Goal: Use online tool/utility

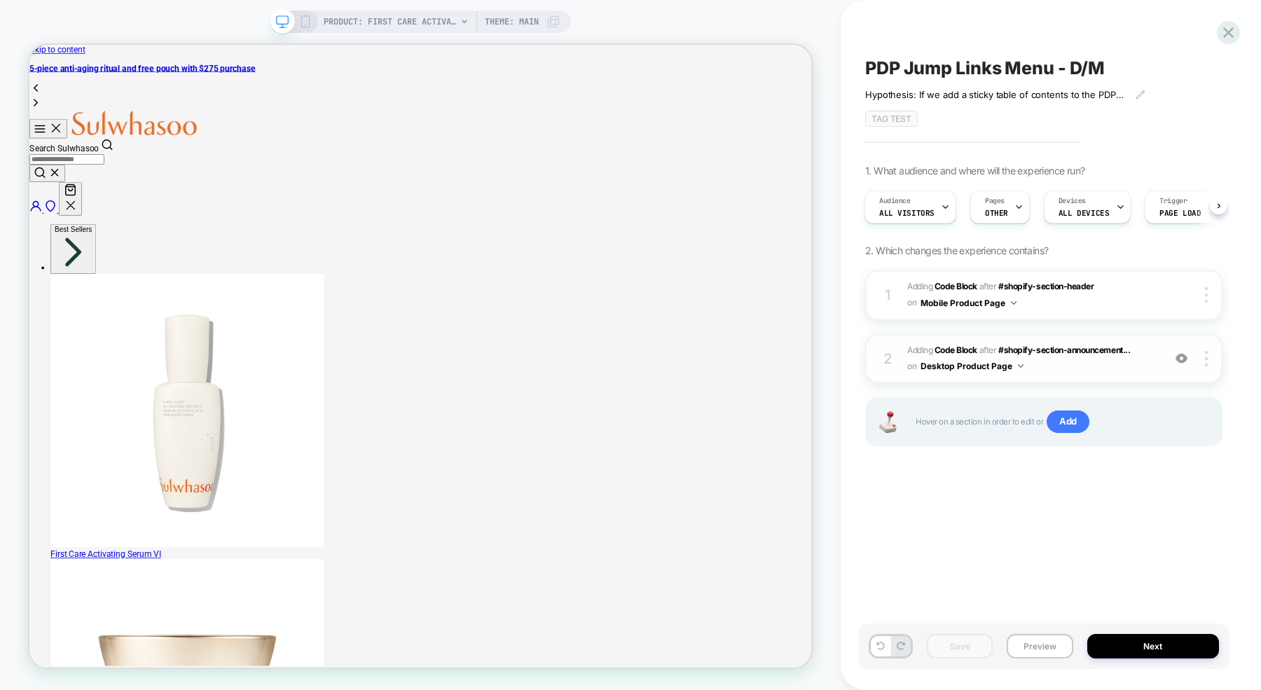
click at [1052, 363] on span "Adding Code Block AFTER #shopify-section-announcement... #shopify-section-annou…" at bounding box center [1031, 359] width 249 height 33
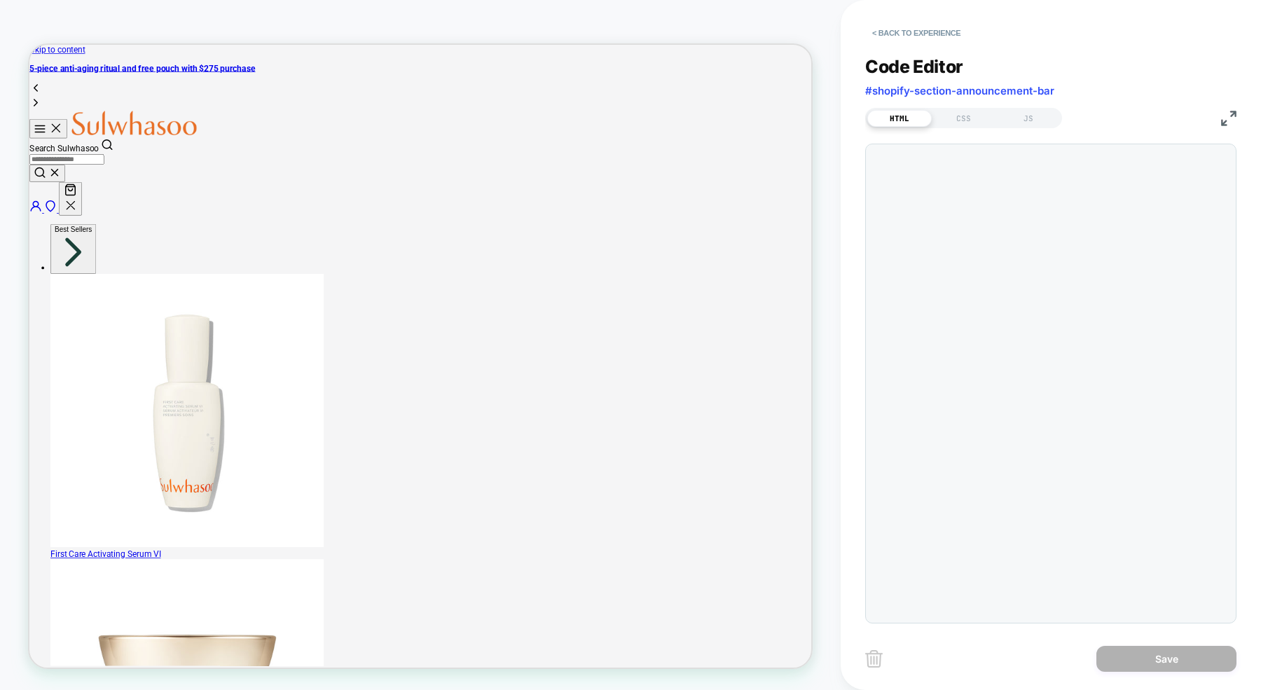
scroll to position [189, 0]
click at [963, 121] on div "CSS" at bounding box center [964, 118] width 64 height 17
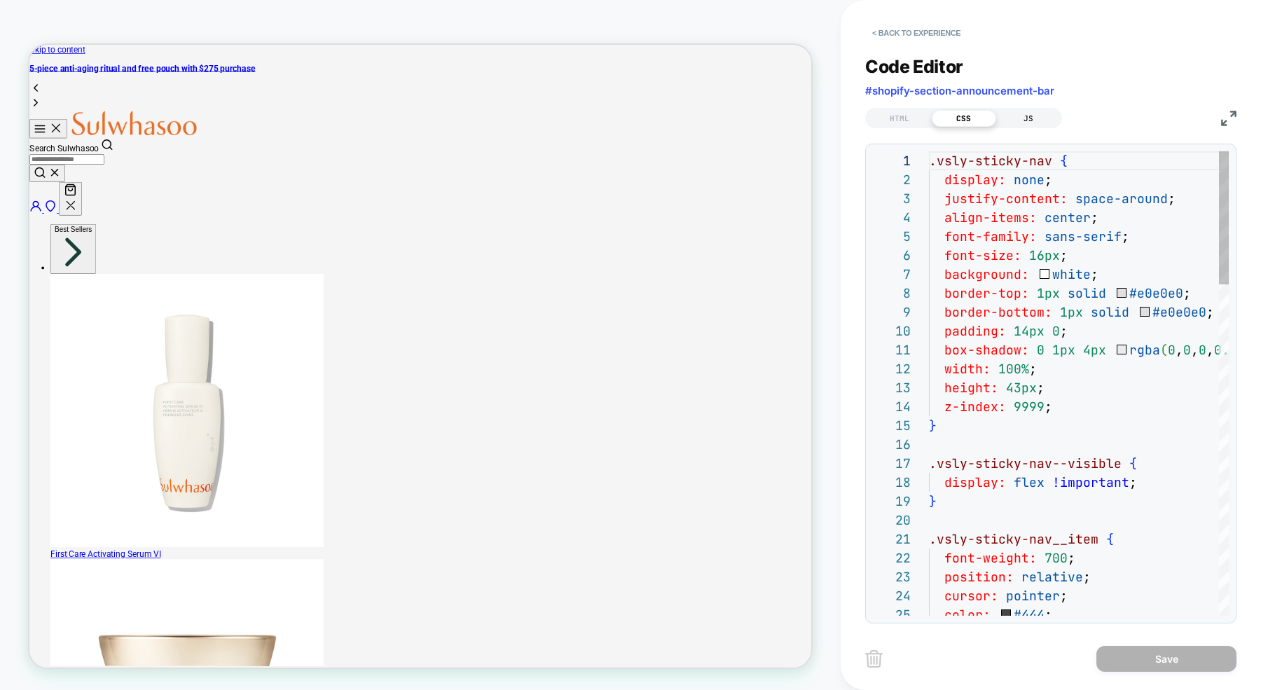
click at [1010, 116] on div "JS" at bounding box center [1028, 118] width 64 height 17
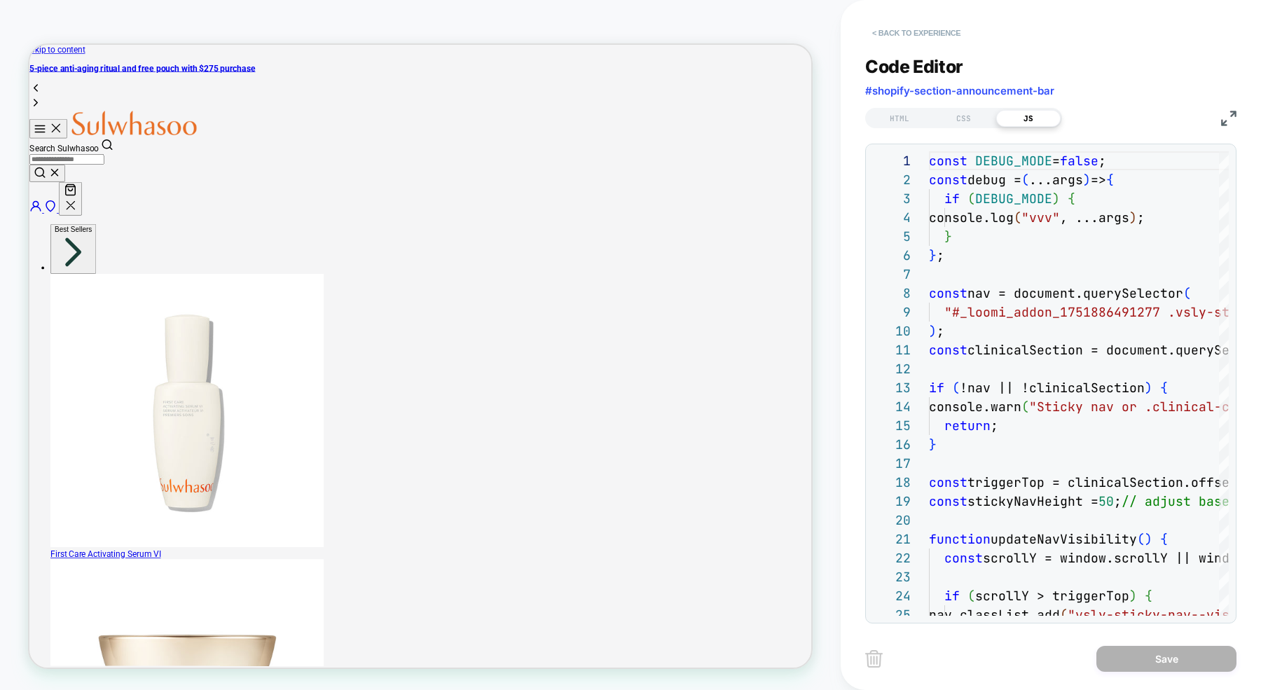
click at [880, 31] on button "< Back to experience" at bounding box center [916, 33] width 102 height 22
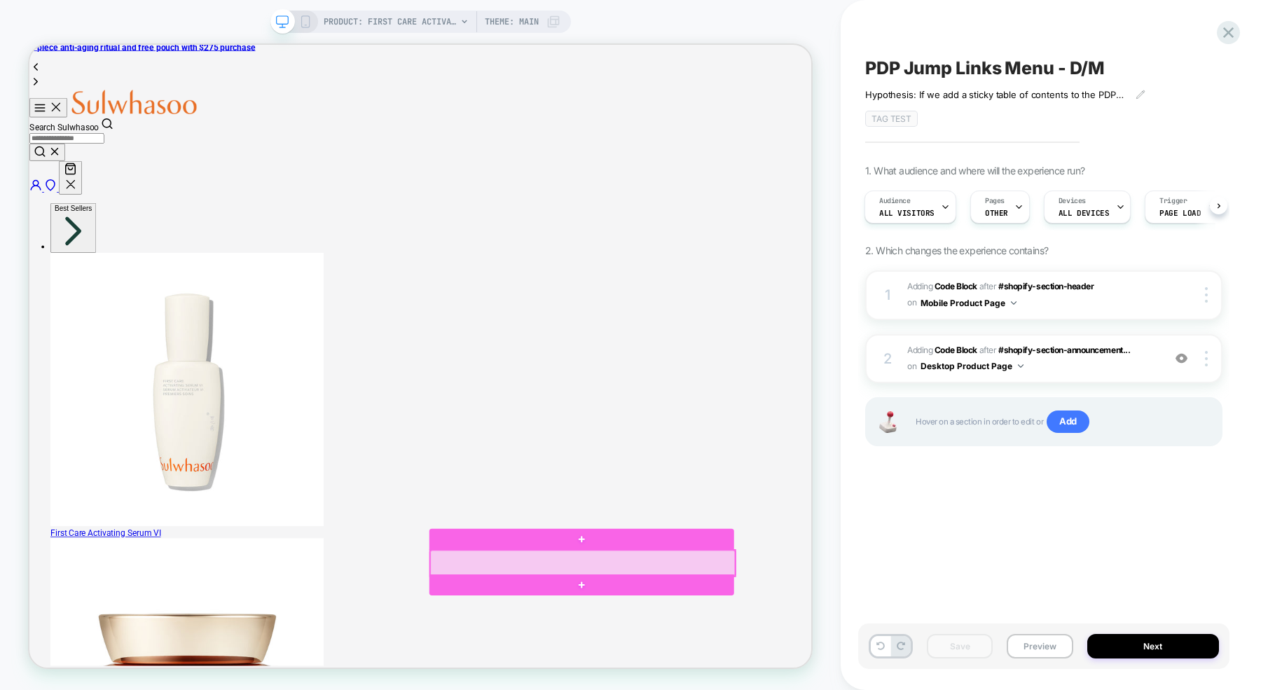
scroll to position [0, 0]
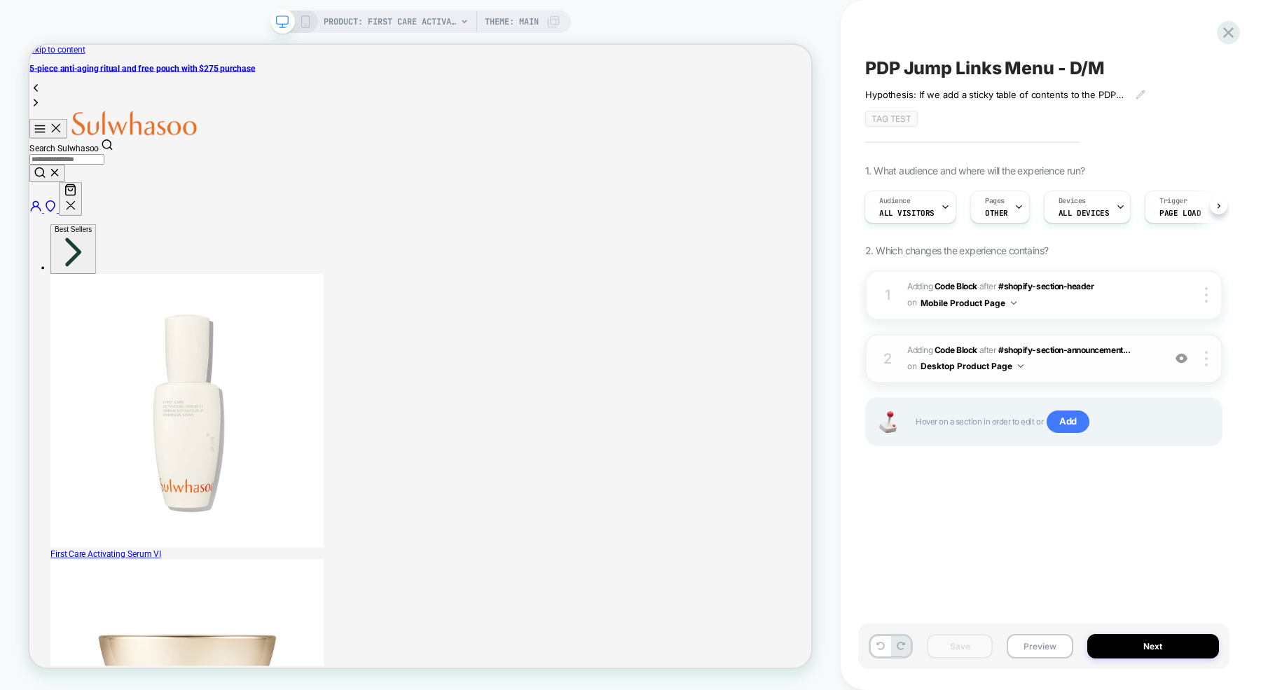
click at [1044, 359] on span "Adding Code Block AFTER #shopify-section-announcement... #shopify-section-annou…" at bounding box center [1031, 359] width 249 height 33
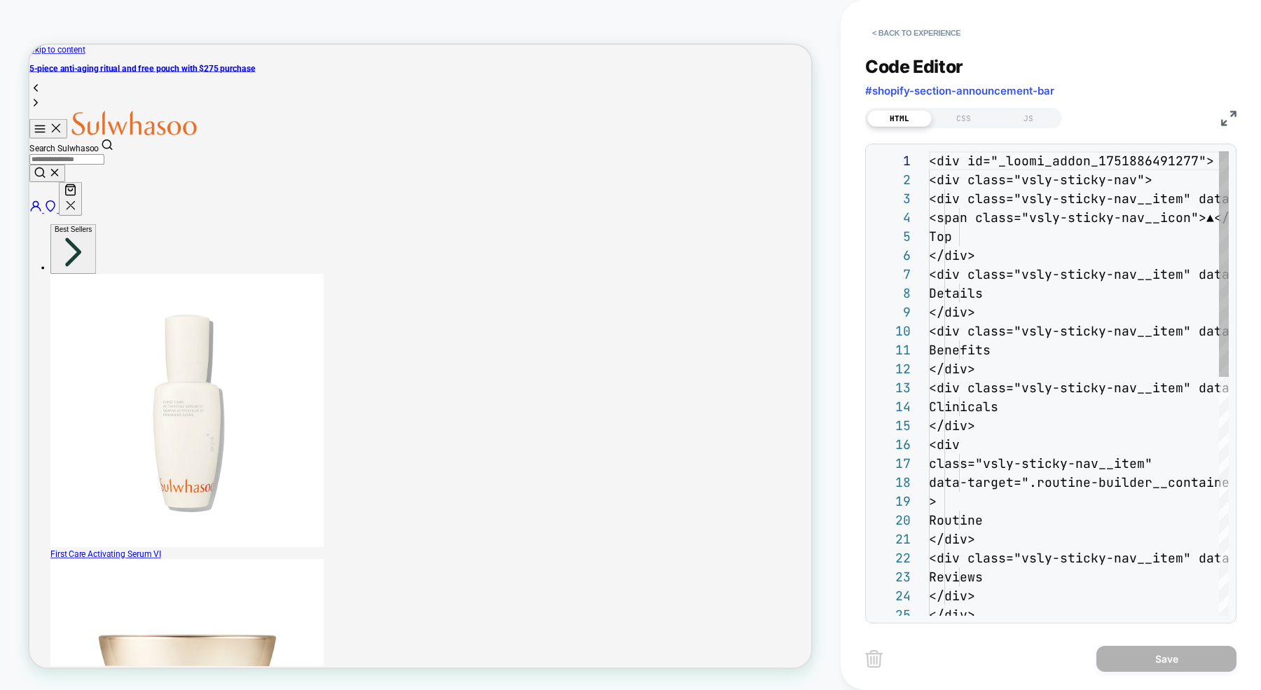
scroll to position [189, 0]
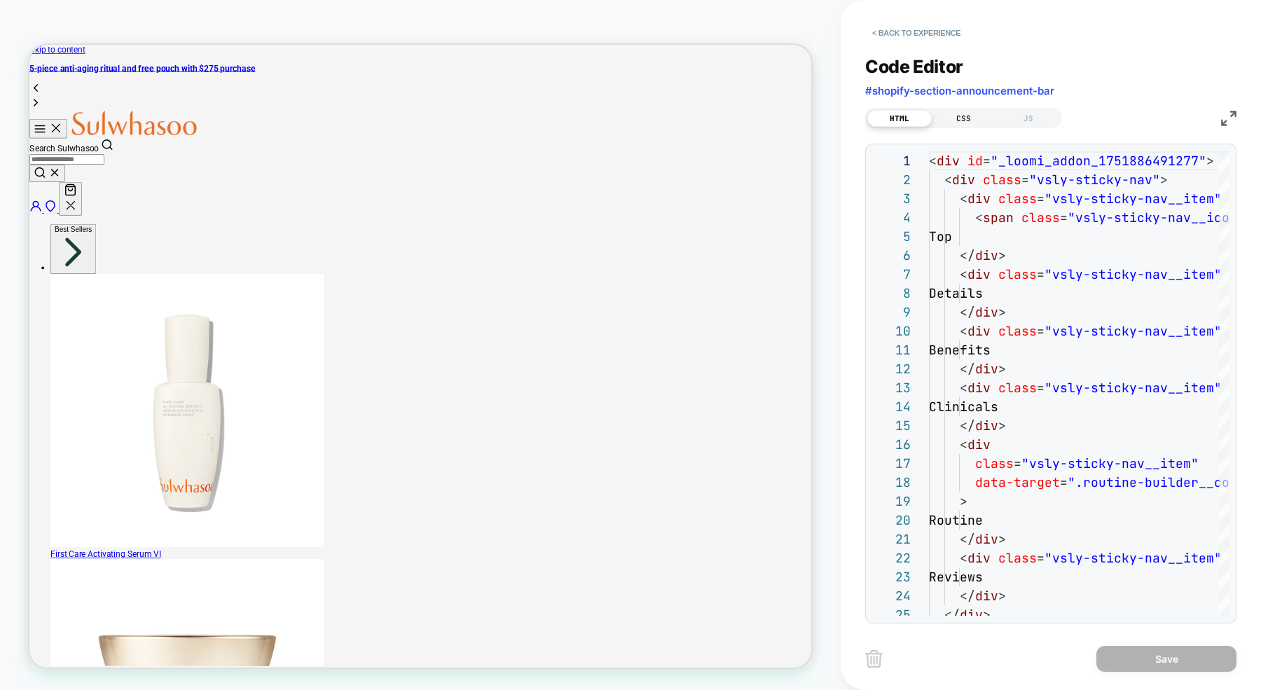
click at [961, 118] on div "CSS" at bounding box center [964, 118] width 64 height 17
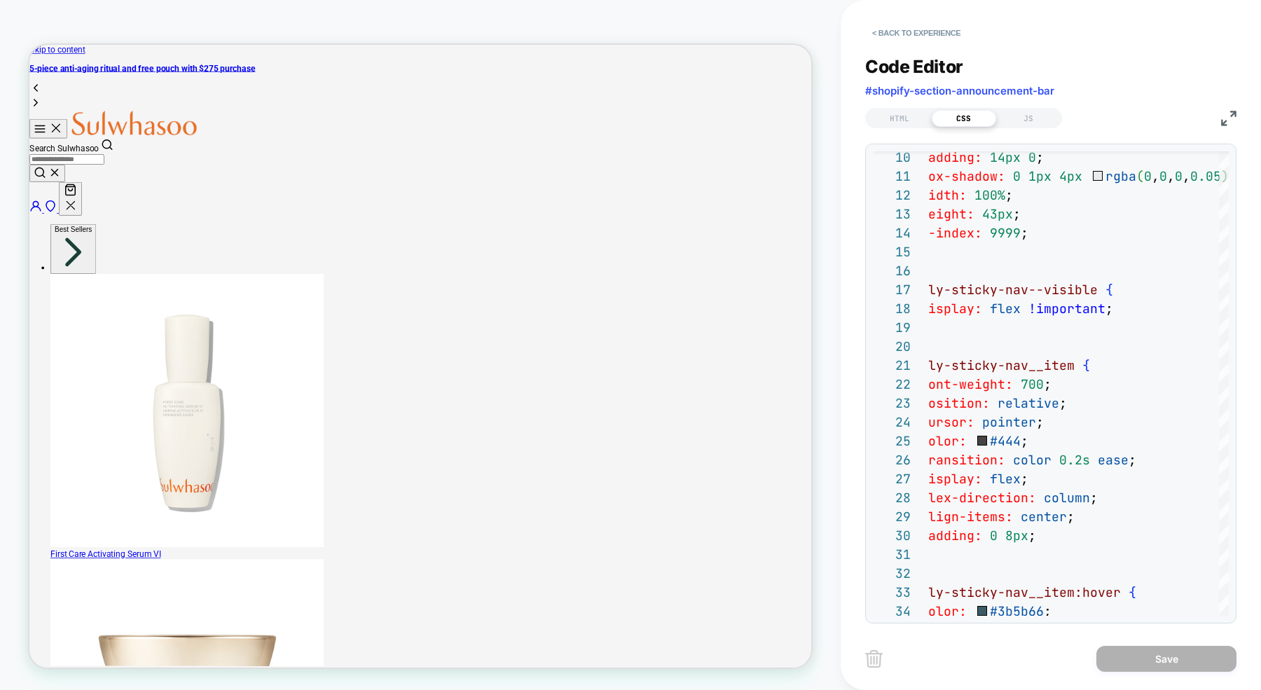
click at [1228, 114] on img at bounding box center [1228, 118] width 15 height 15
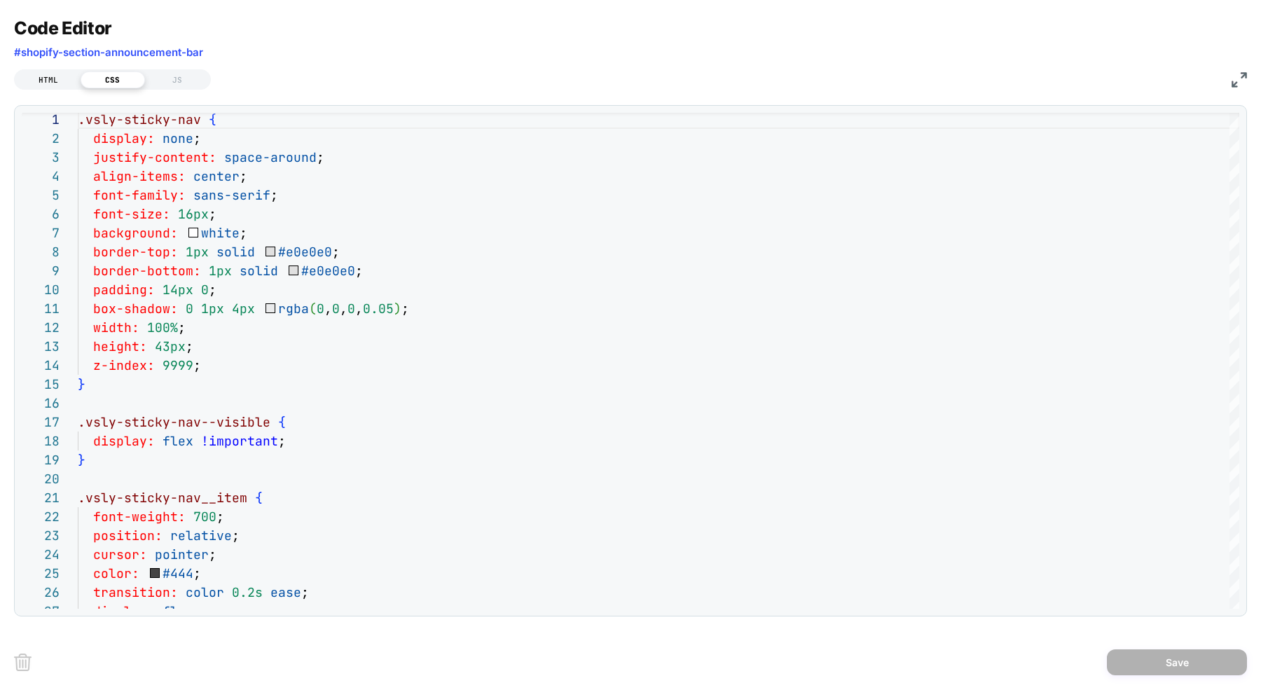
click at [43, 79] on div "HTML" at bounding box center [48, 79] width 64 height 17
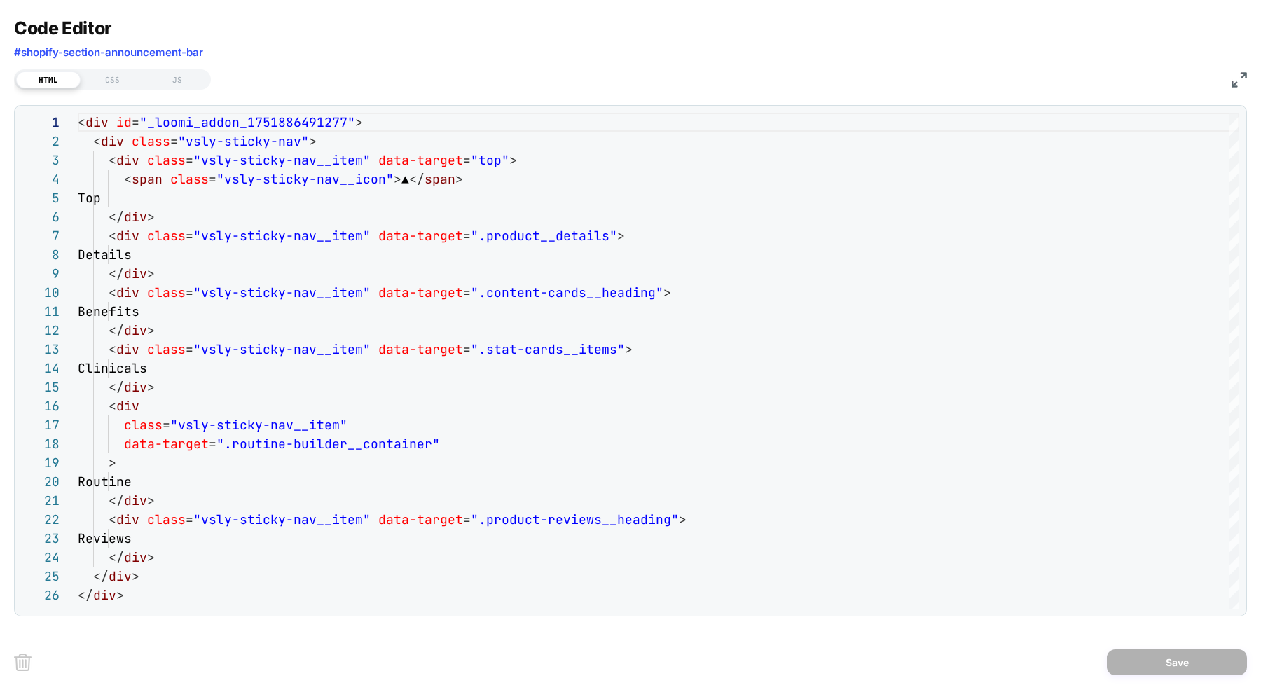
click at [1240, 83] on img at bounding box center [1239, 79] width 15 height 15
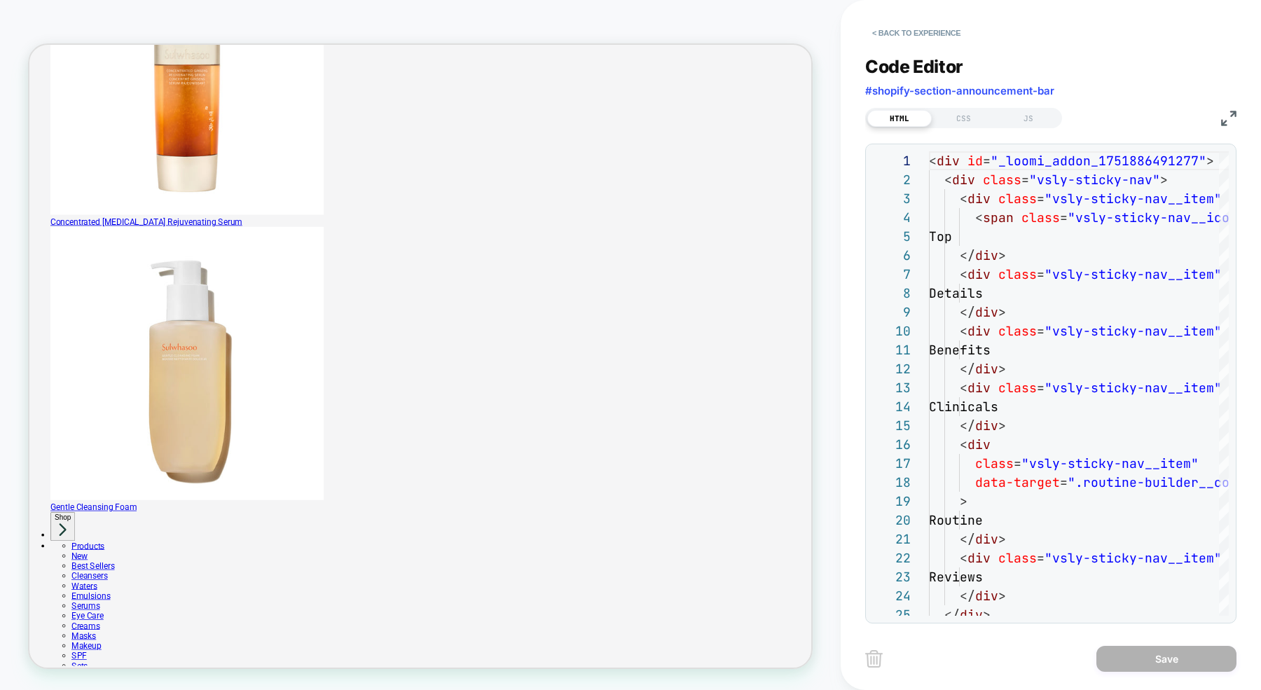
scroll to position [1141, 0]
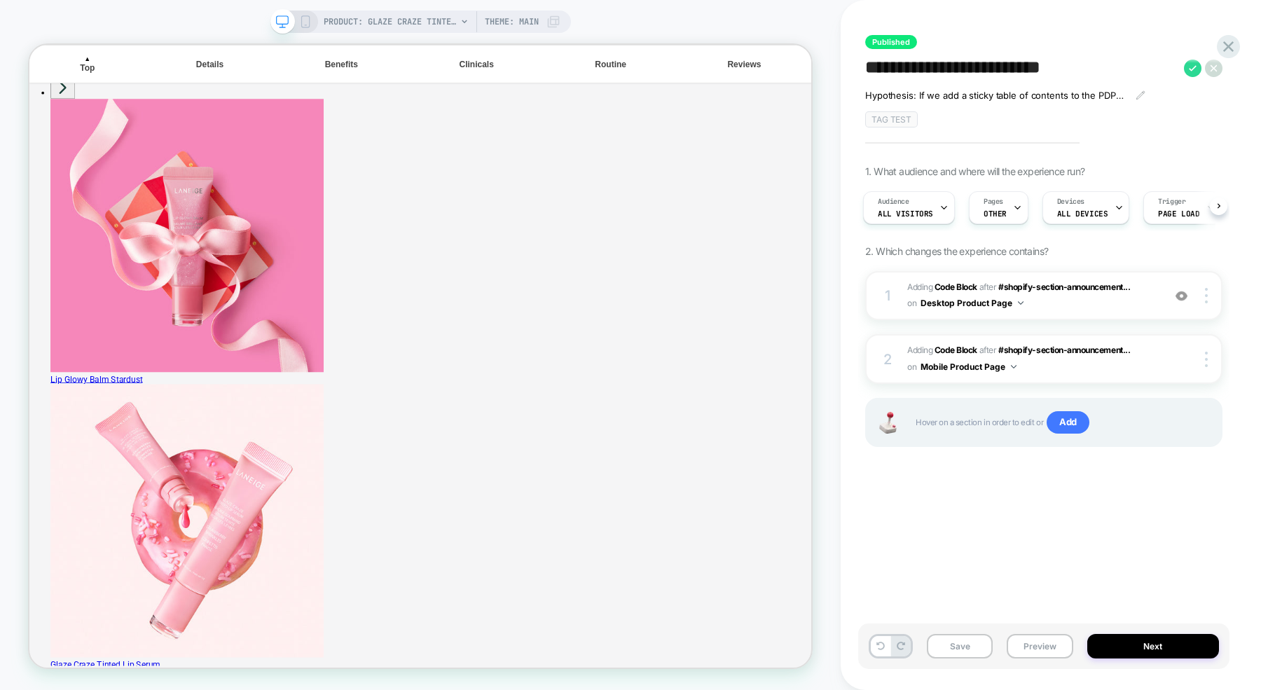
scroll to position [1831, 0]
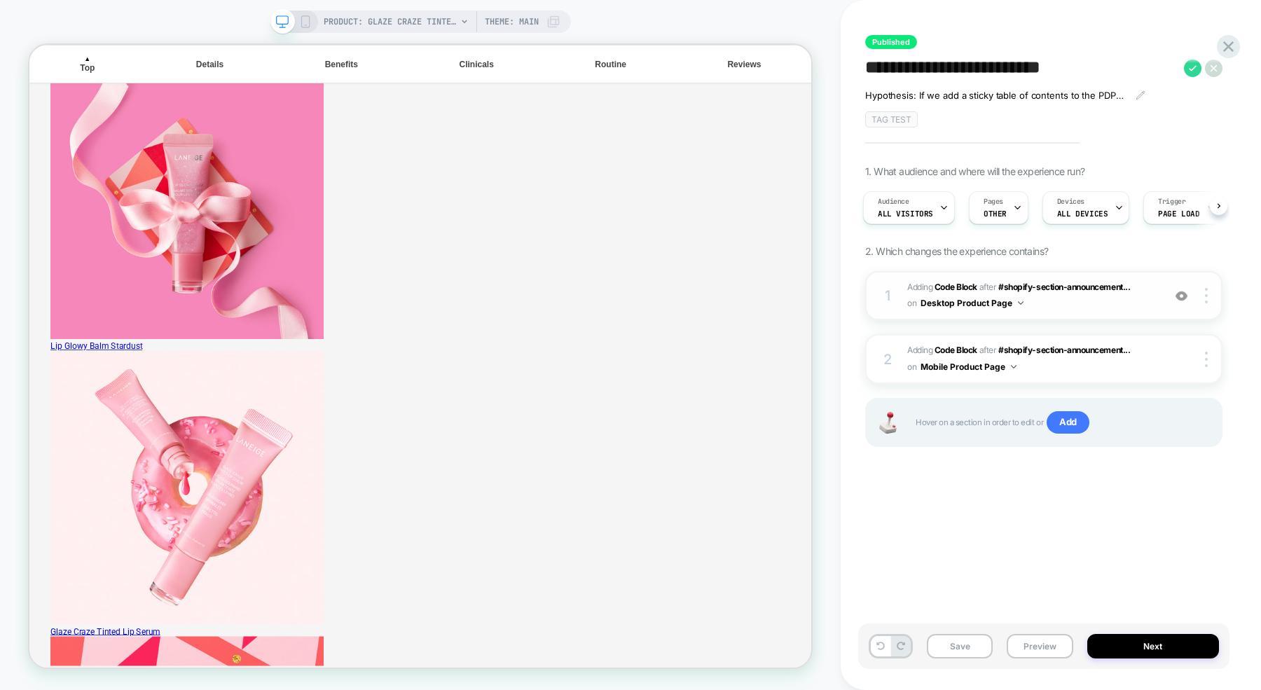
click at [1072, 301] on span "Adding Code Block AFTER #shopify-section-announcement... #shopify-section-annou…" at bounding box center [1031, 296] width 249 height 33
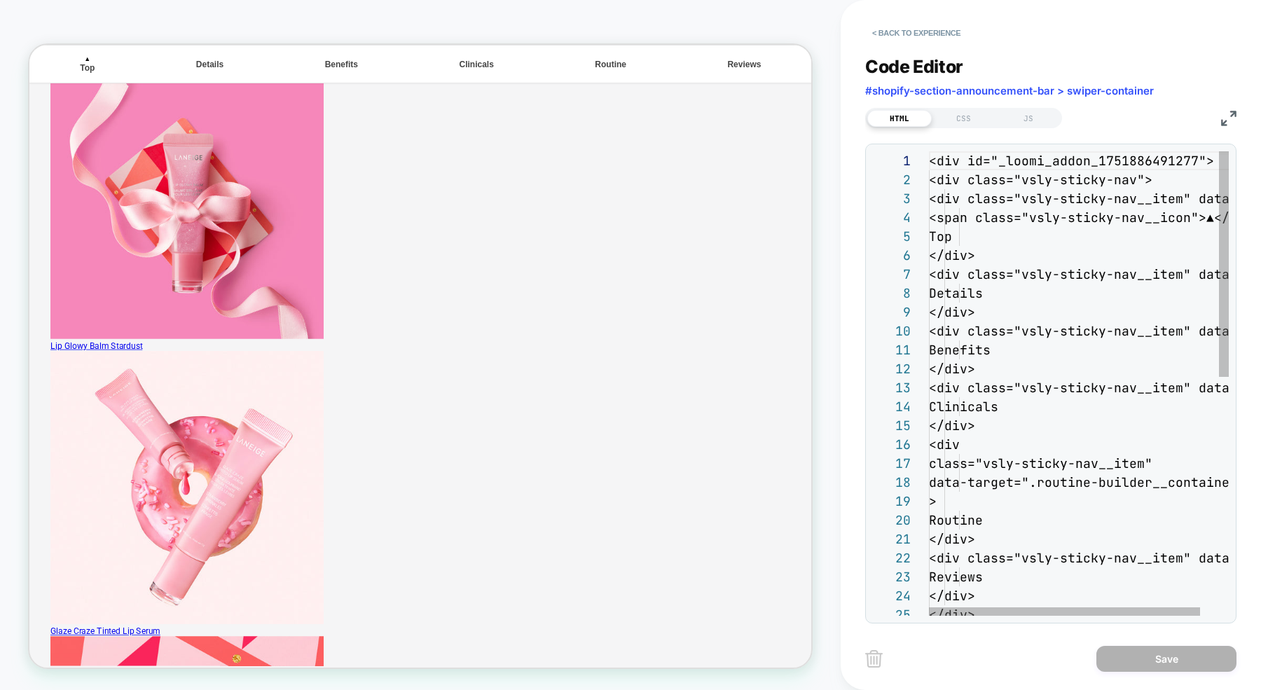
scroll to position [189, 0]
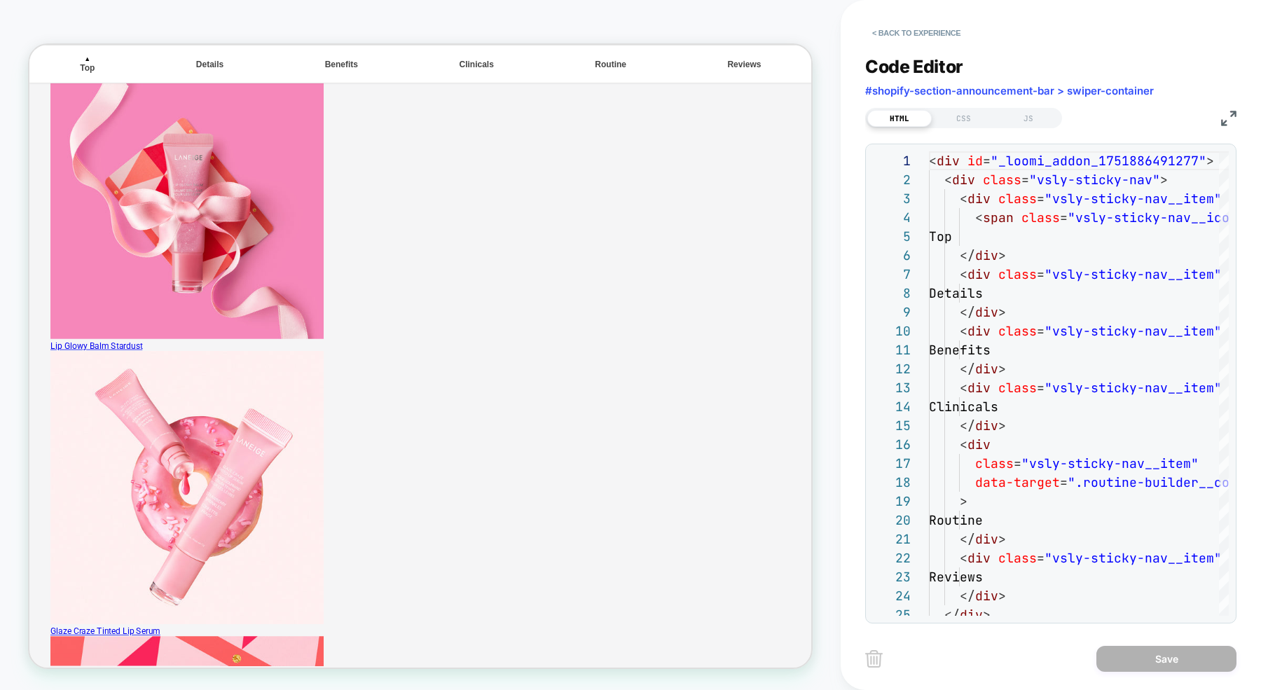
click at [954, 105] on div "HTML CSS JS" at bounding box center [1050, 116] width 371 height 24
click at [958, 123] on div "CSS" at bounding box center [964, 118] width 64 height 17
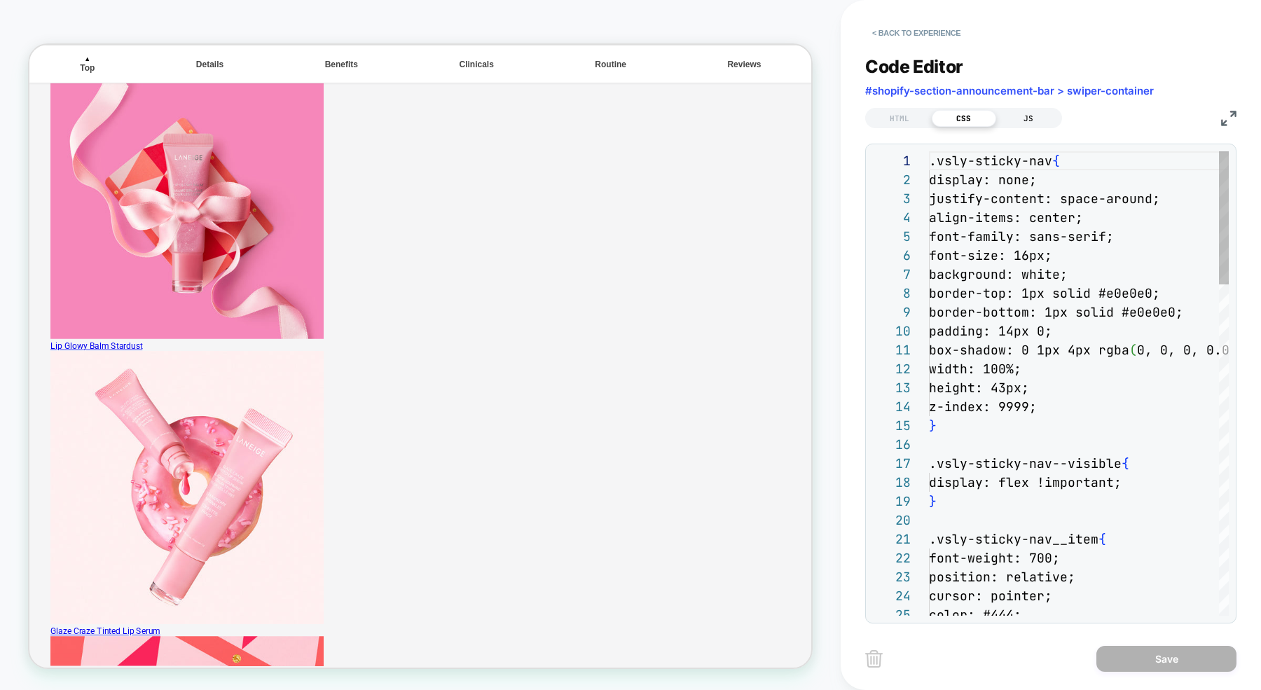
click at [1031, 118] on div "JS" at bounding box center [1028, 118] width 64 height 17
